Goal: Task Accomplishment & Management: Manage account settings

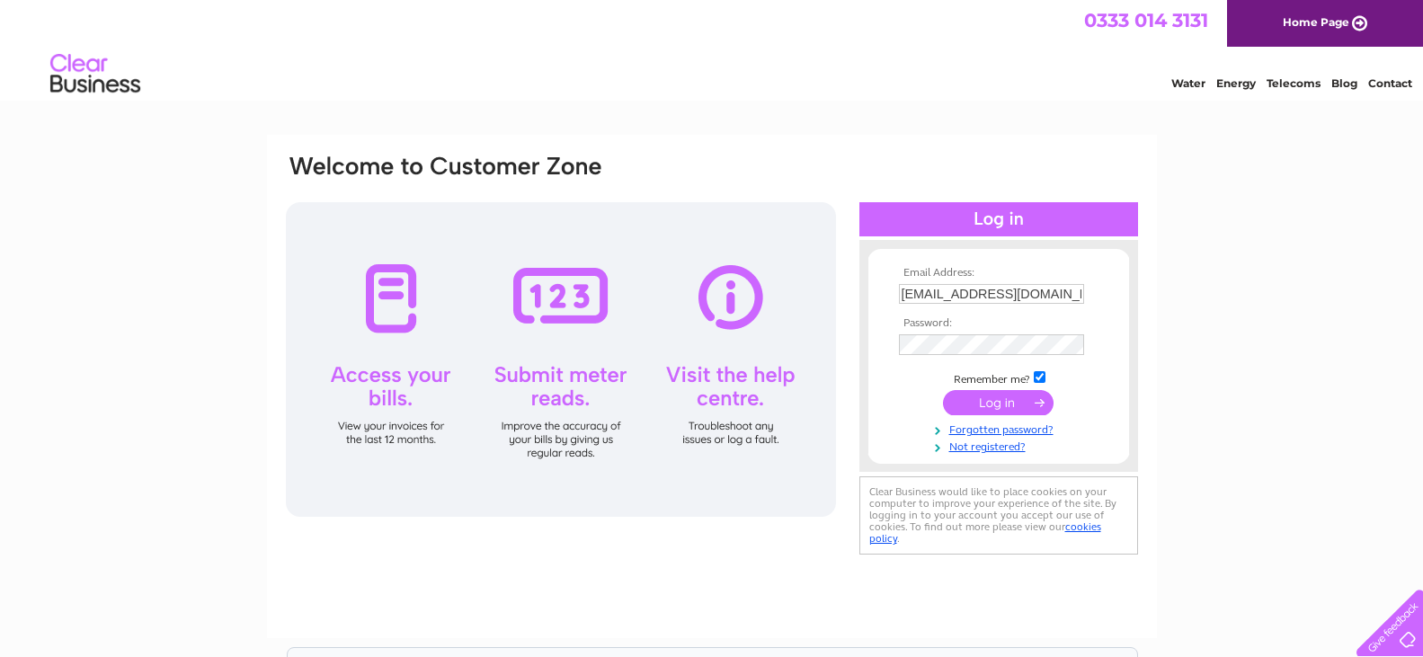
click at [997, 405] on input "submit" at bounding box center [998, 402] width 111 height 25
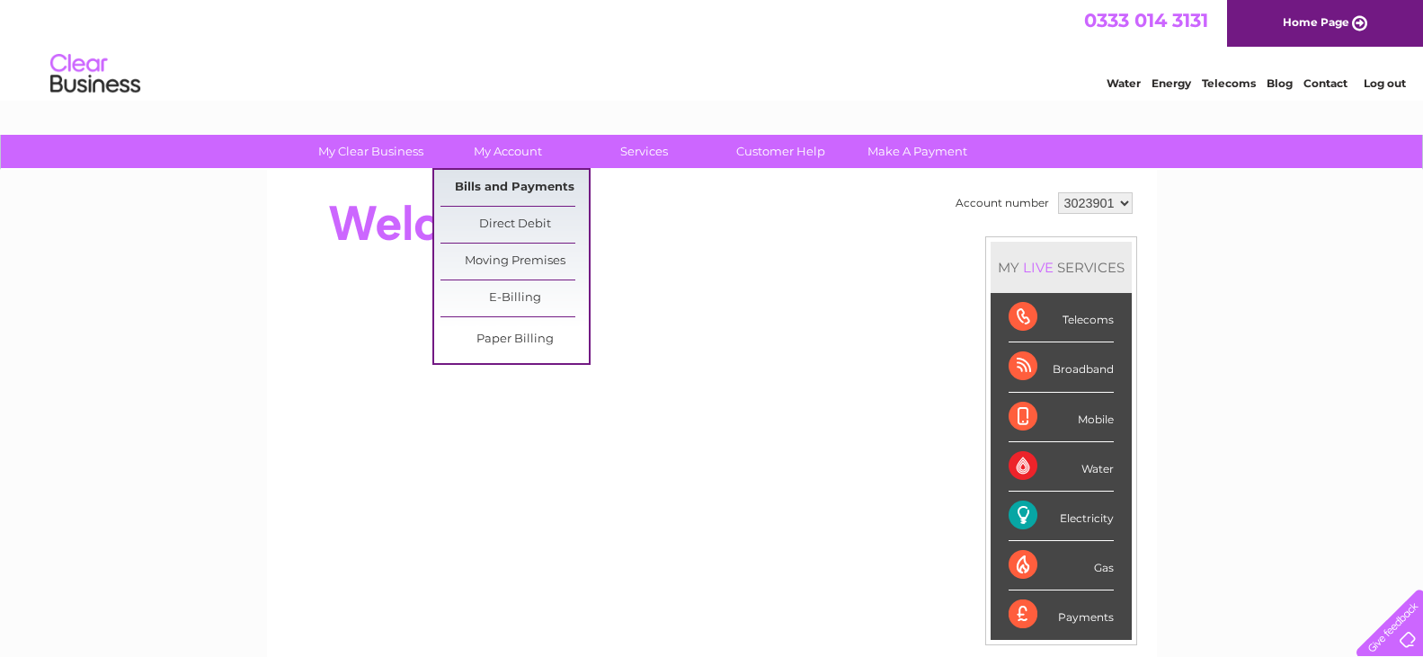
click at [519, 186] on link "Bills and Payments" at bounding box center [514, 188] width 148 height 36
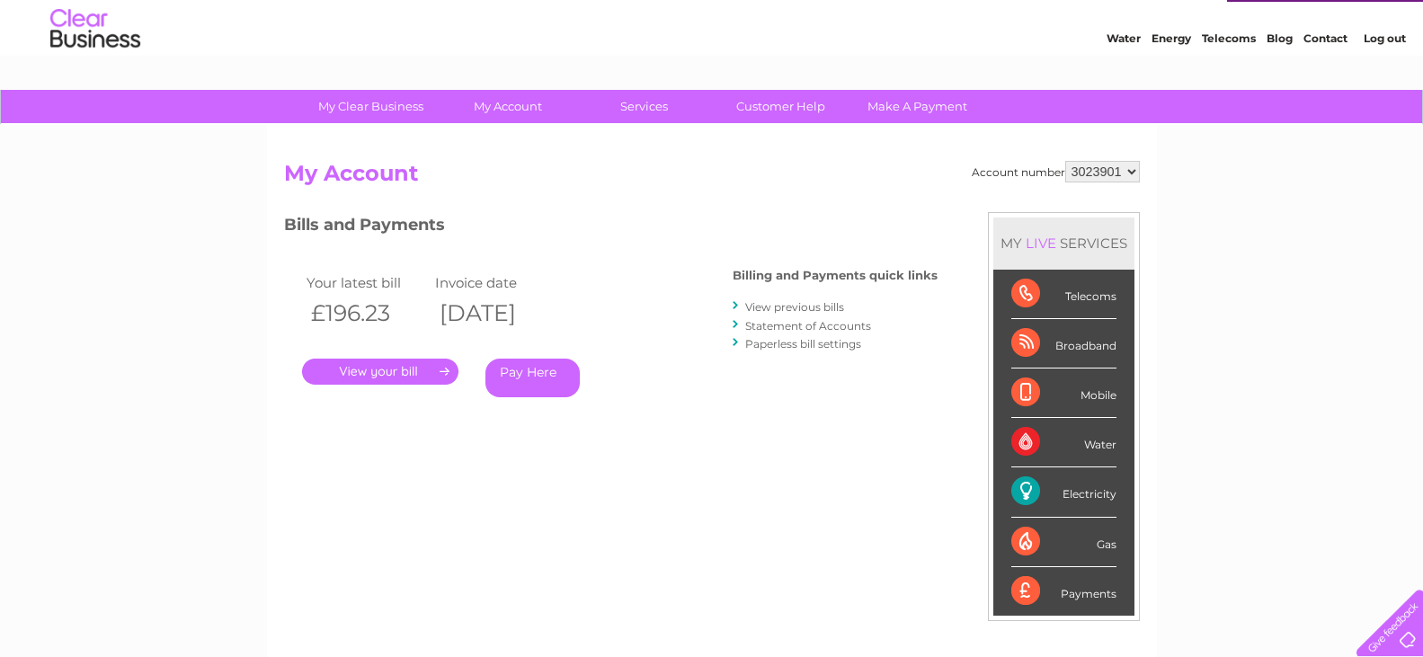
scroll to position [92, 0]
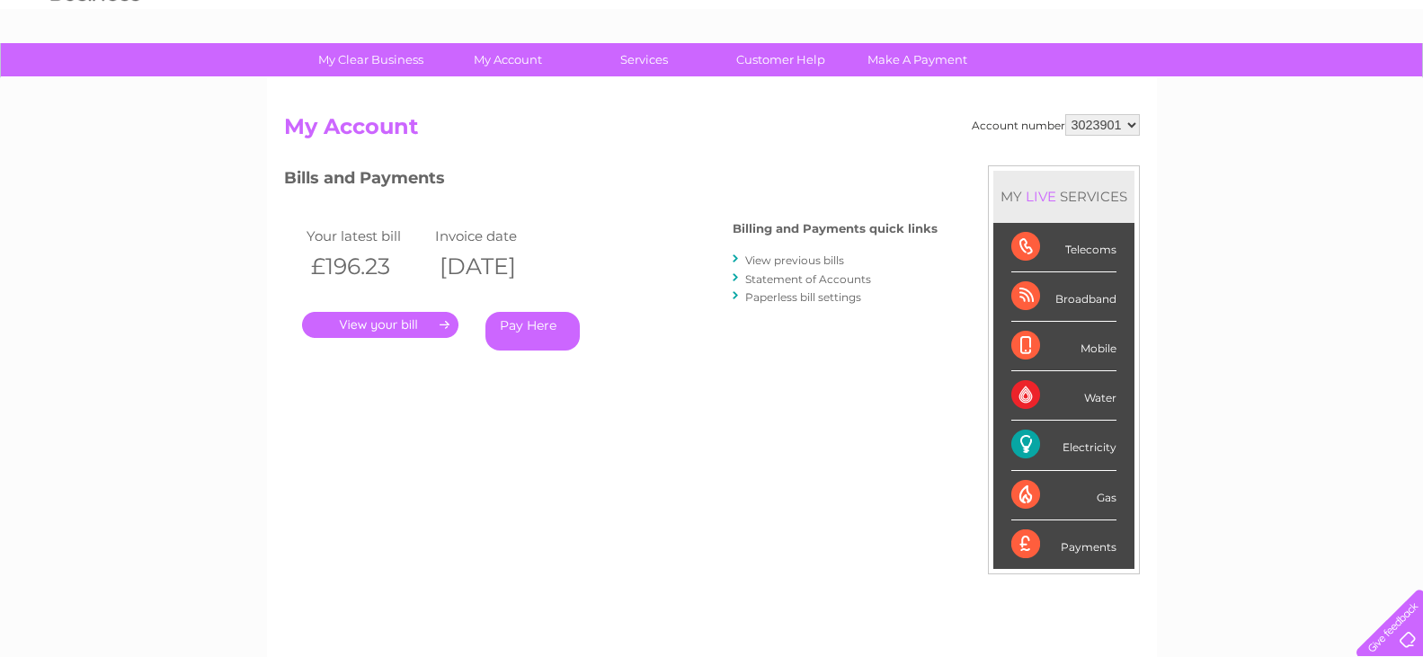
click at [522, 329] on link "Pay Here" at bounding box center [532, 331] width 94 height 39
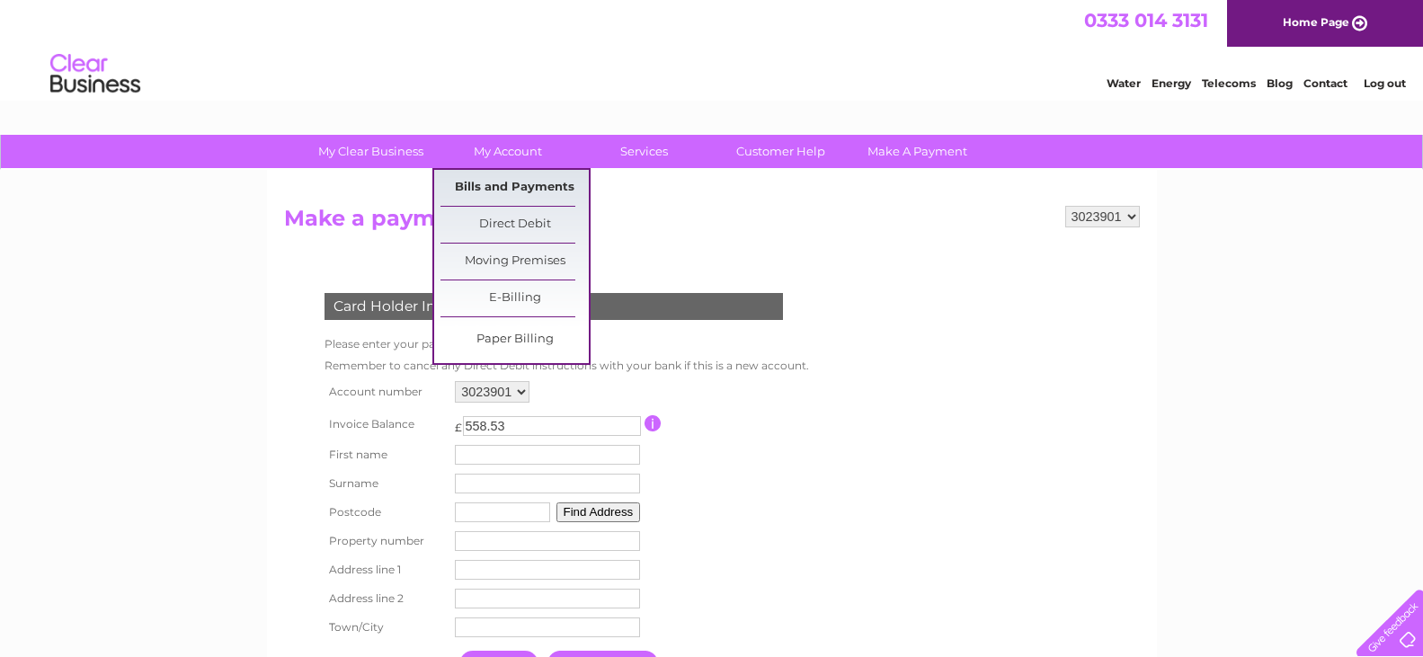
click at [510, 183] on link "Bills and Payments" at bounding box center [514, 188] width 148 height 36
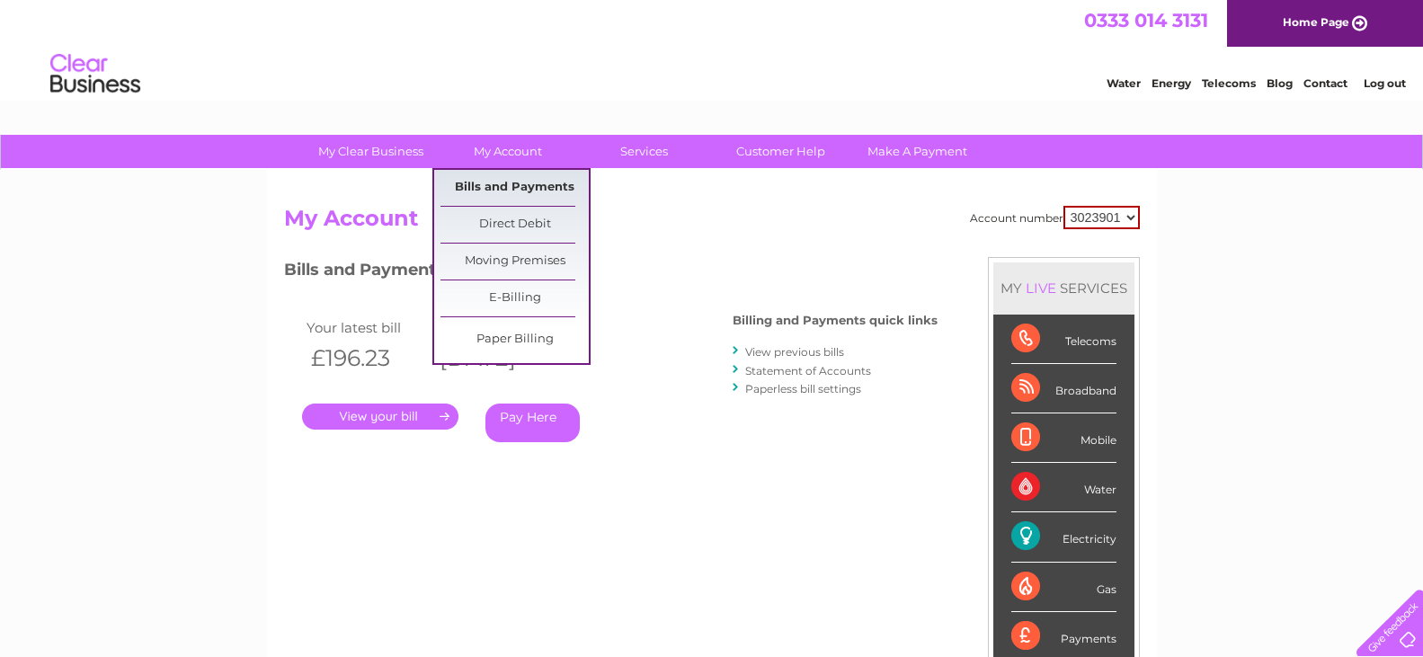
click at [511, 180] on link "Bills and Payments" at bounding box center [514, 188] width 148 height 36
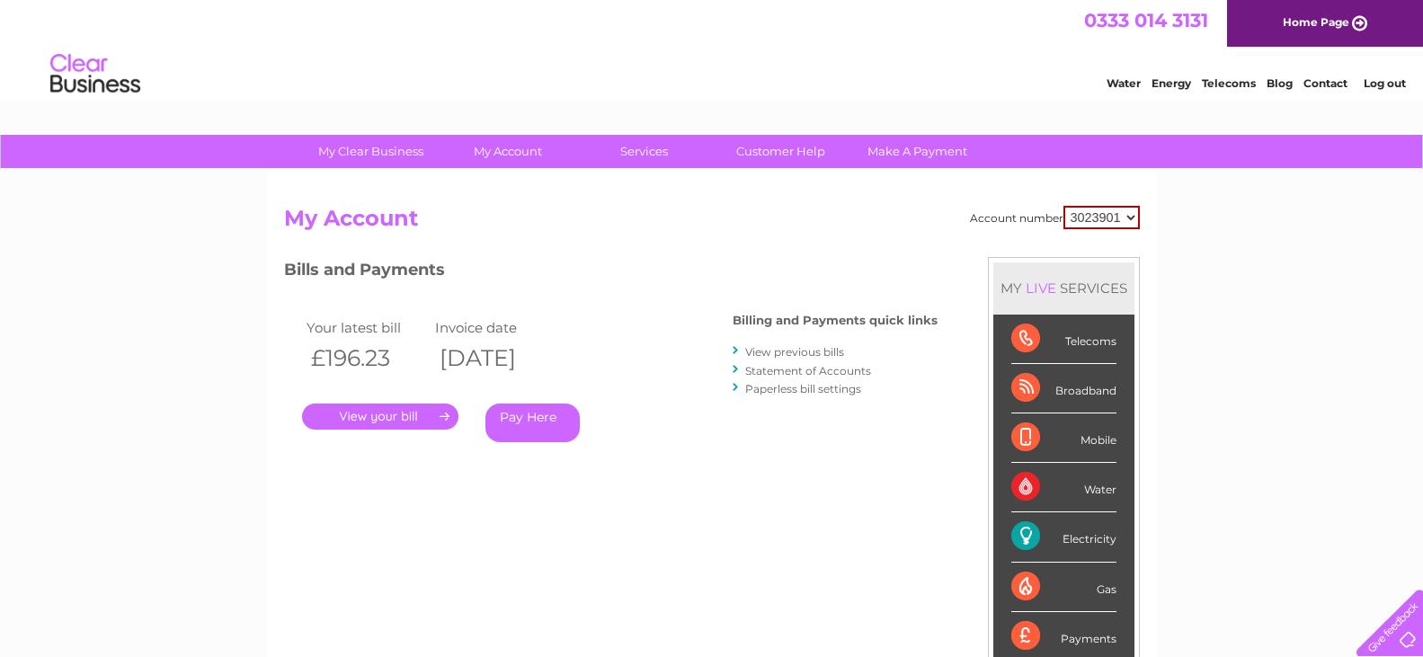
click at [776, 353] on link "View previous bills" at bounding box center [794, 351] width 99 height 13
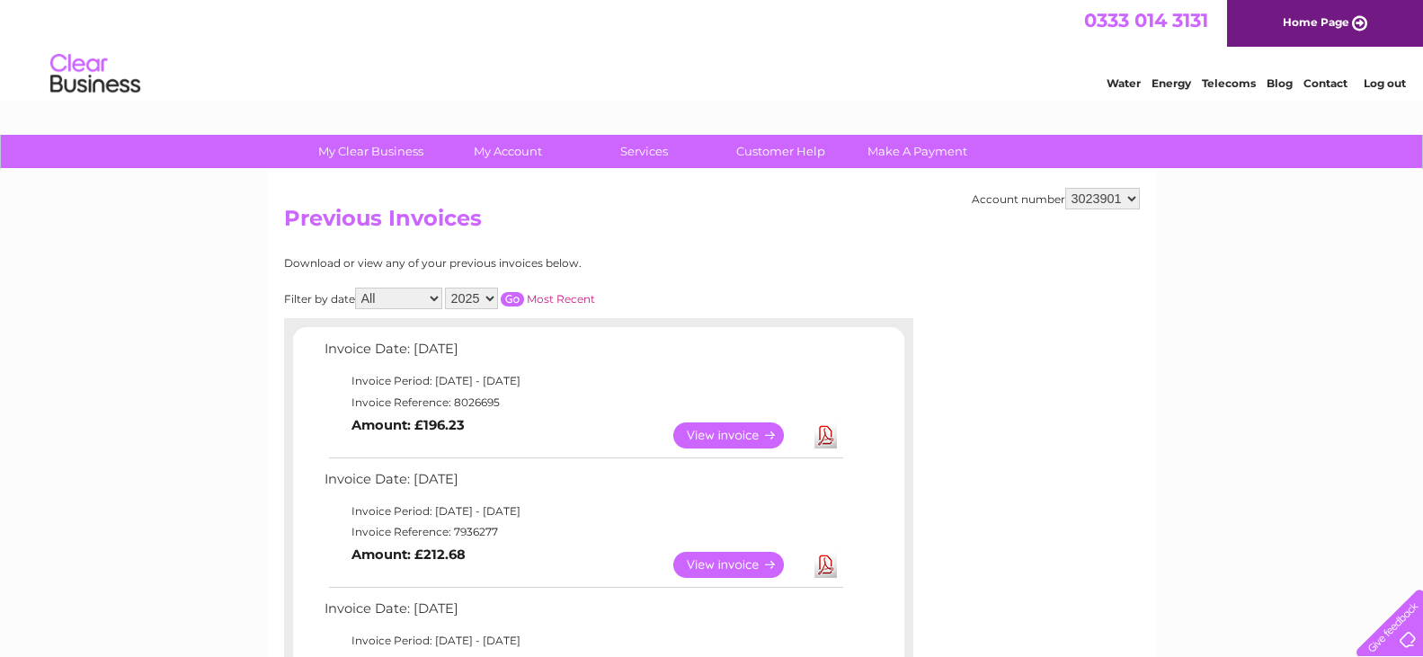
click at [1374, 84] on link "Log out" at bounding box center [1385, 82] width 42 height 13
